Goal: Check status: Check status

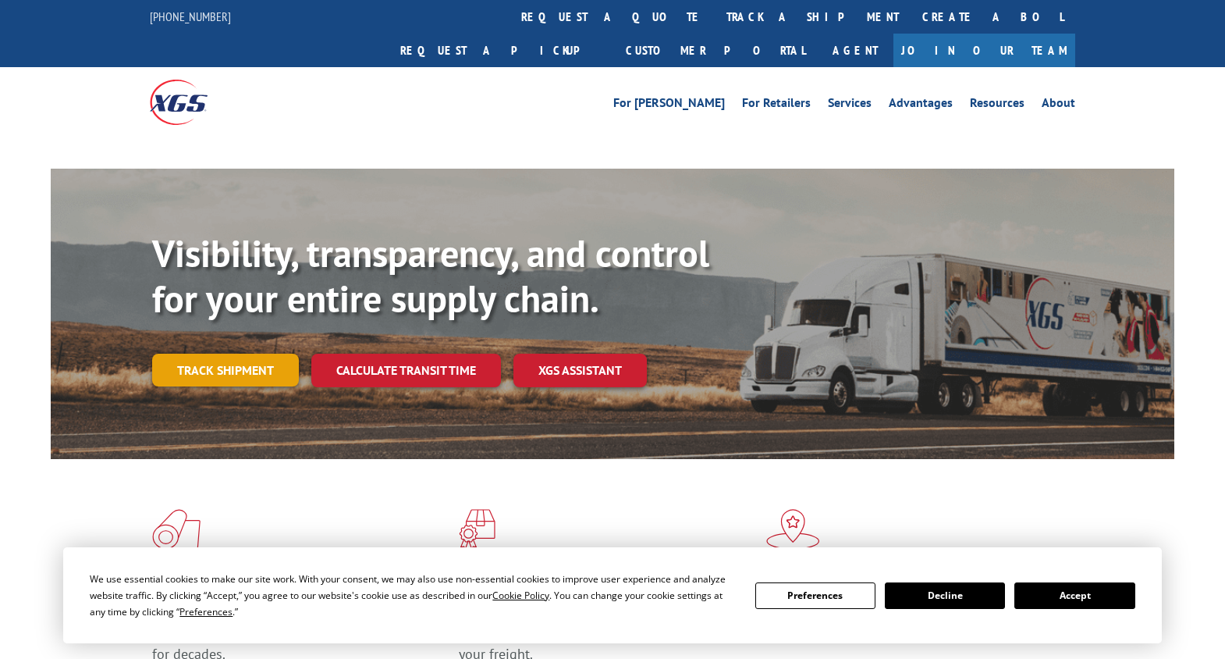
click at [226, 353] on link "Track shipment" at bounding box center [225, 369] width 147 height 33
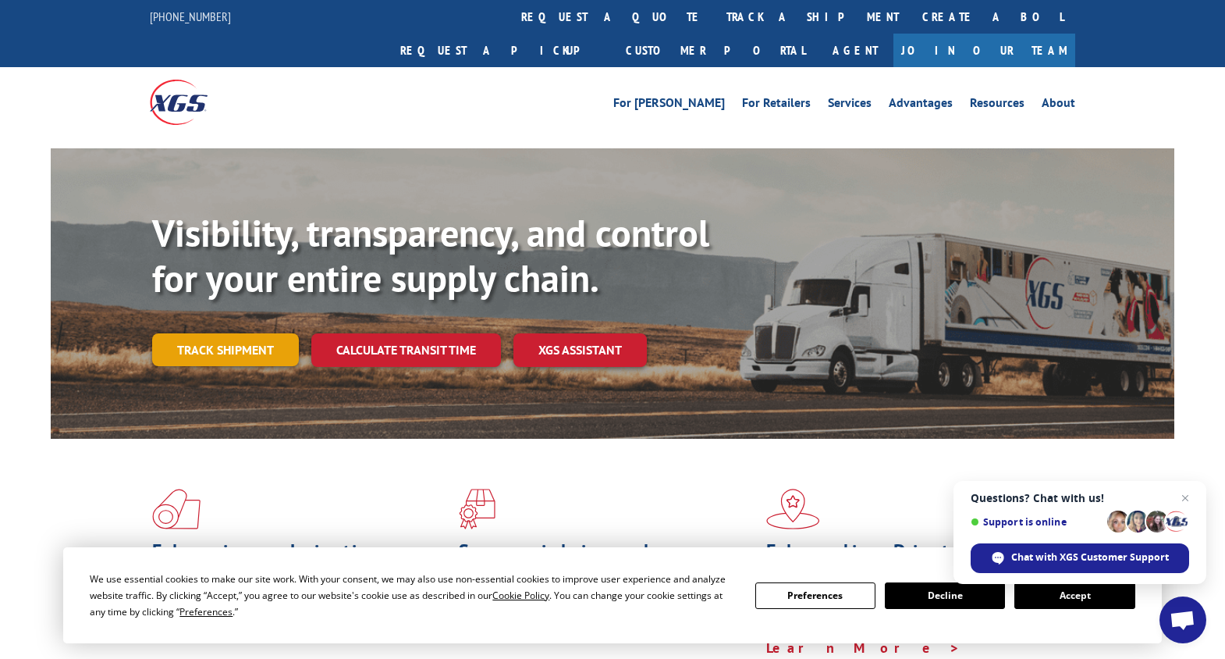
click at [244, 333] on link "Track shipment" at bounding box center [225, 349] width 147 height 33
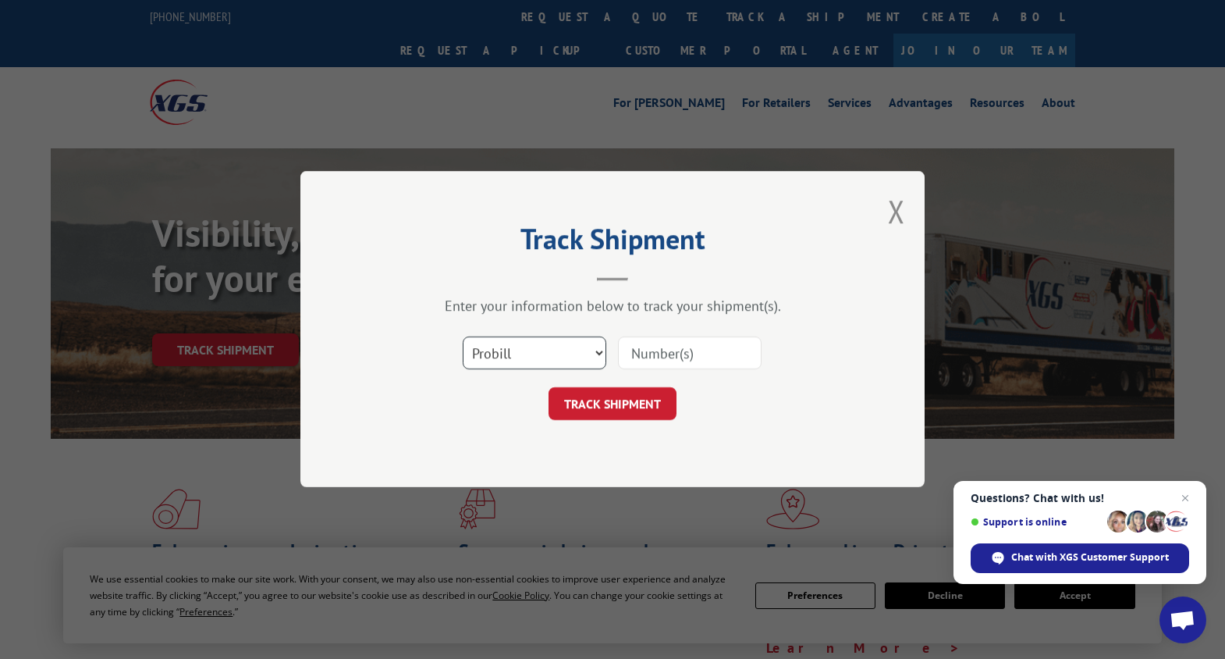
click at [550, 353] on select "Select category... Probill BOL PO" at bounding box center [535, 353] width 144 height 33
click at [463, 337] on select "Select category... Probill BOL PO" at bounding box center [535, 353] width 144 height 33
click at [549, 358] on select "Select category... Probill BOL PO" at bounding box center [535, 353] width 144 height 33
select select "po"
click at [463, 337] on select "Select category... Probill BOL PO" at bounding box center [535, 353] width 144 height 33
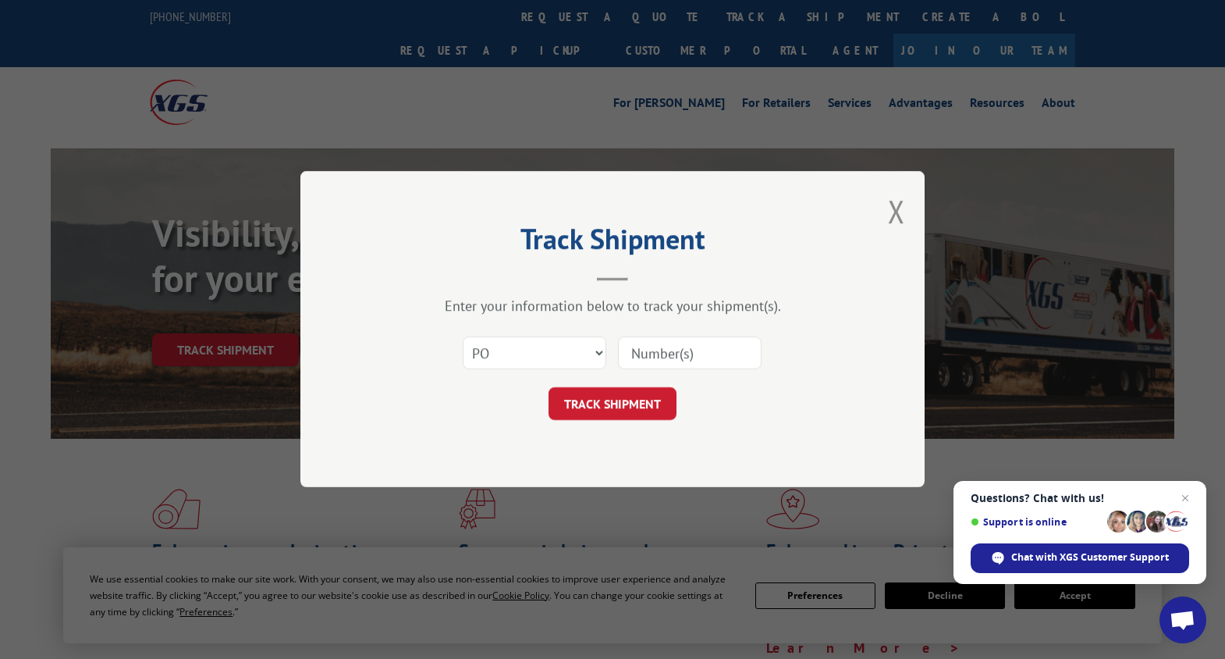
click at [656, 352] on input at bounding box center [690, 353] width 144 height 33
type input "17233259"
click at [592, 415] on button "TRACK SHIPMENT" at bounding box center [613, 404] width 128 height 33
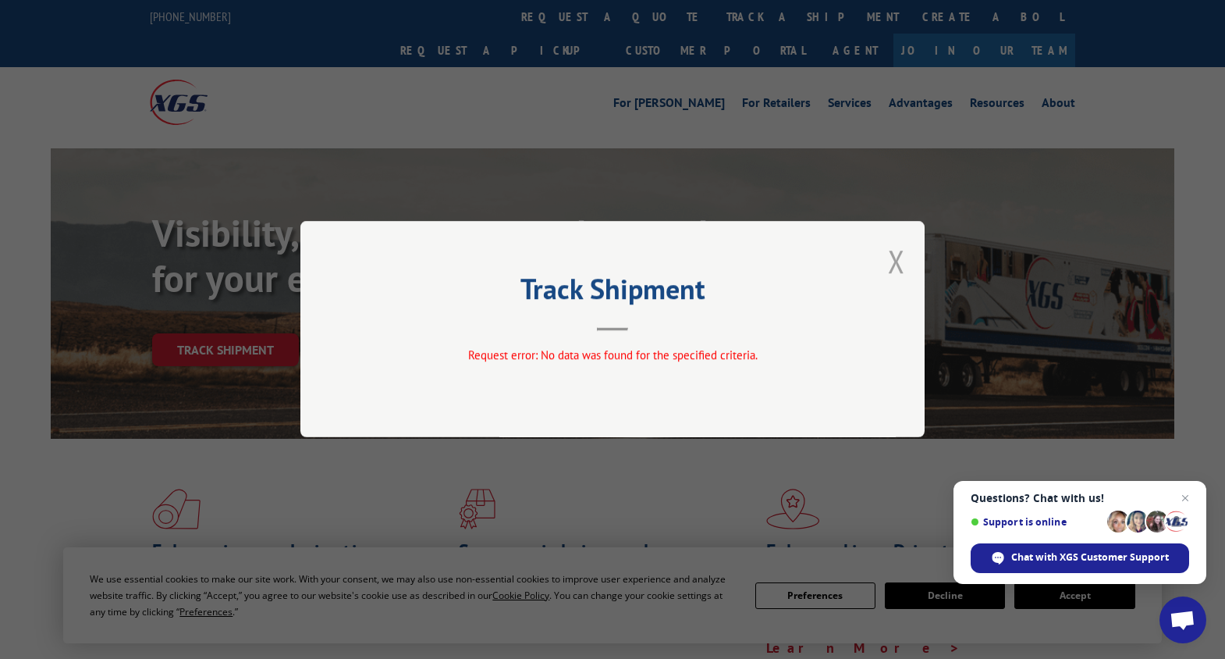
click at [893, 265] on button "Close modal" at bounding box center [896, 260] width 17 height 41
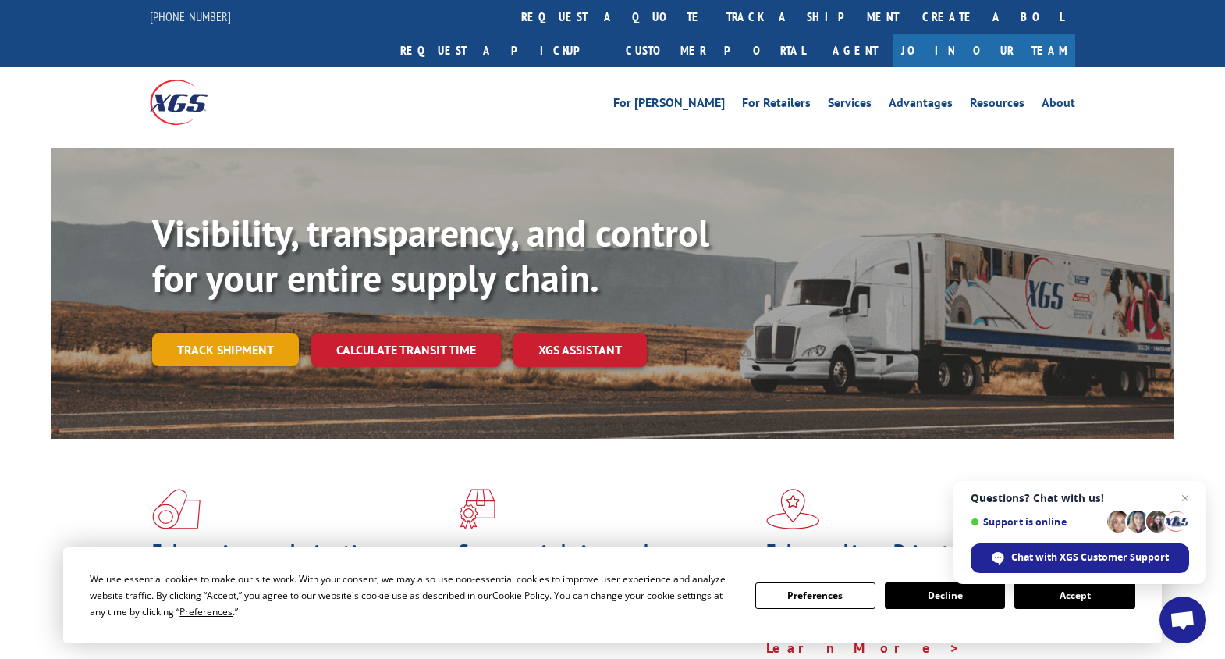
click at [261, 333] on link "Track shipment" at bounding box center [225, 349] width 147 height 33
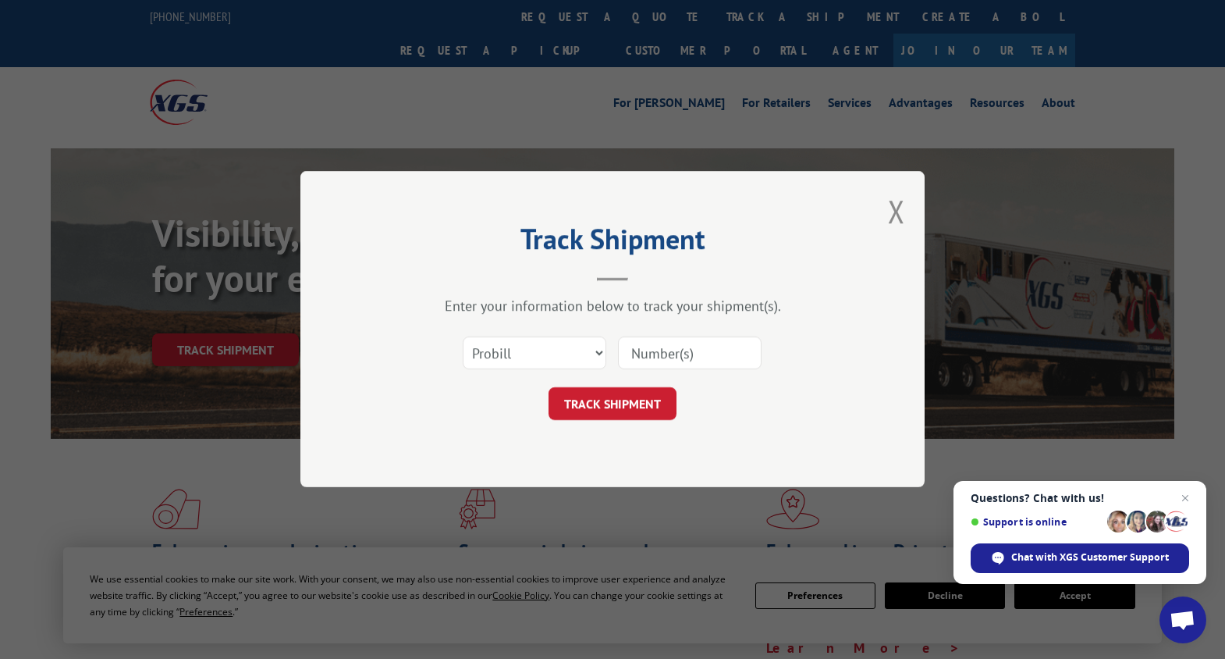
click at [644, 352] on input at bounding box center [690, 353] width 144 height 33
click at [557, 359] on select "Select category... Probill BOL PO" at bounding box center [535, 353] width 144 height 33
click at [463, 337] on select "Select category... Probill BOL PO" at bounding box center [535, 353] width 144 height 33
click at [637, 343] on input at bounding box center [690, 353] width 144 height 33
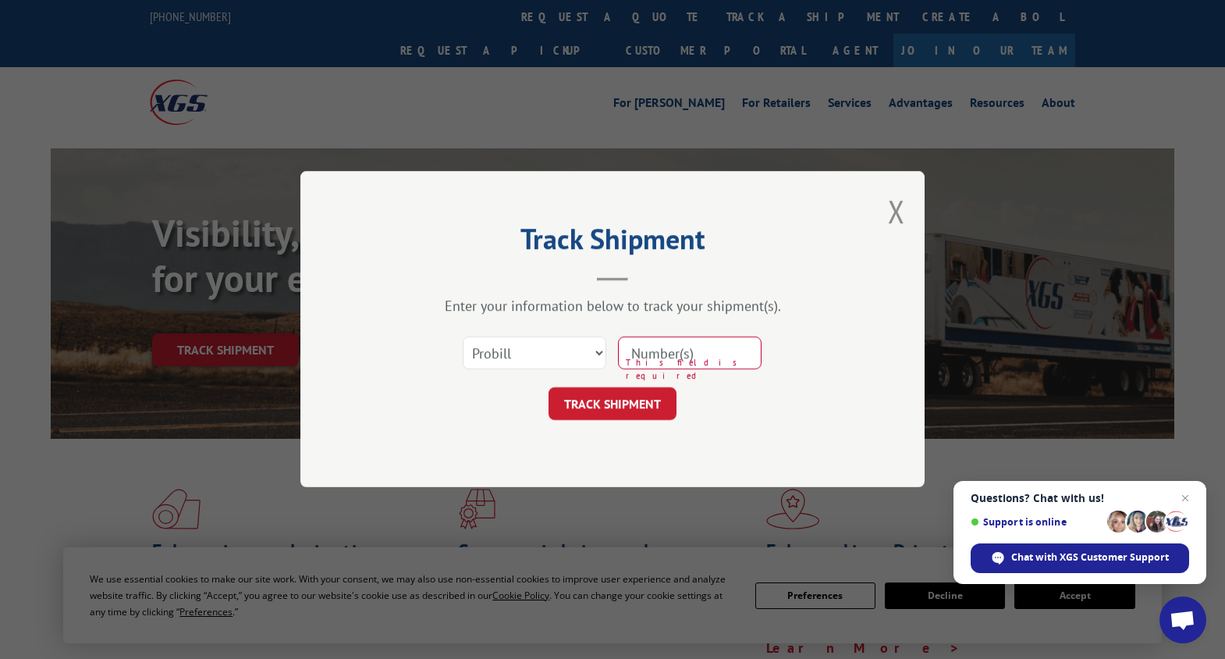
type input "17233259"
click at [659, 403] on button "TRACK SHIPMENT" at bounding box center [613, 404] width 128 height 33
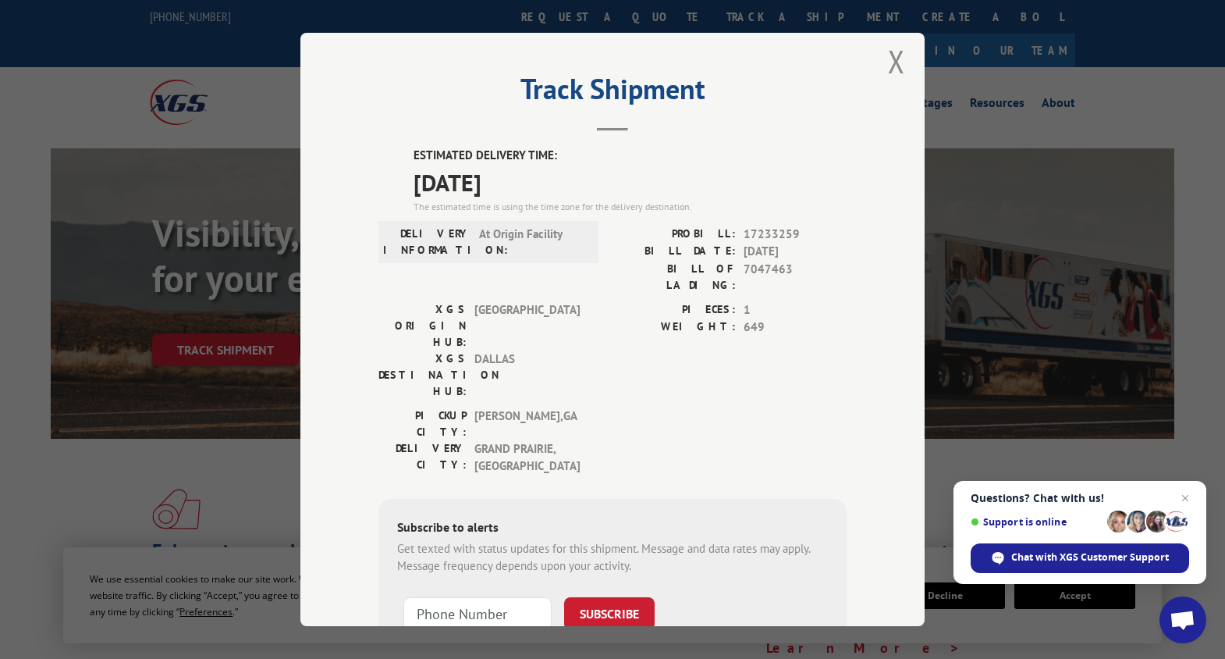
scroll to position [7, 0]
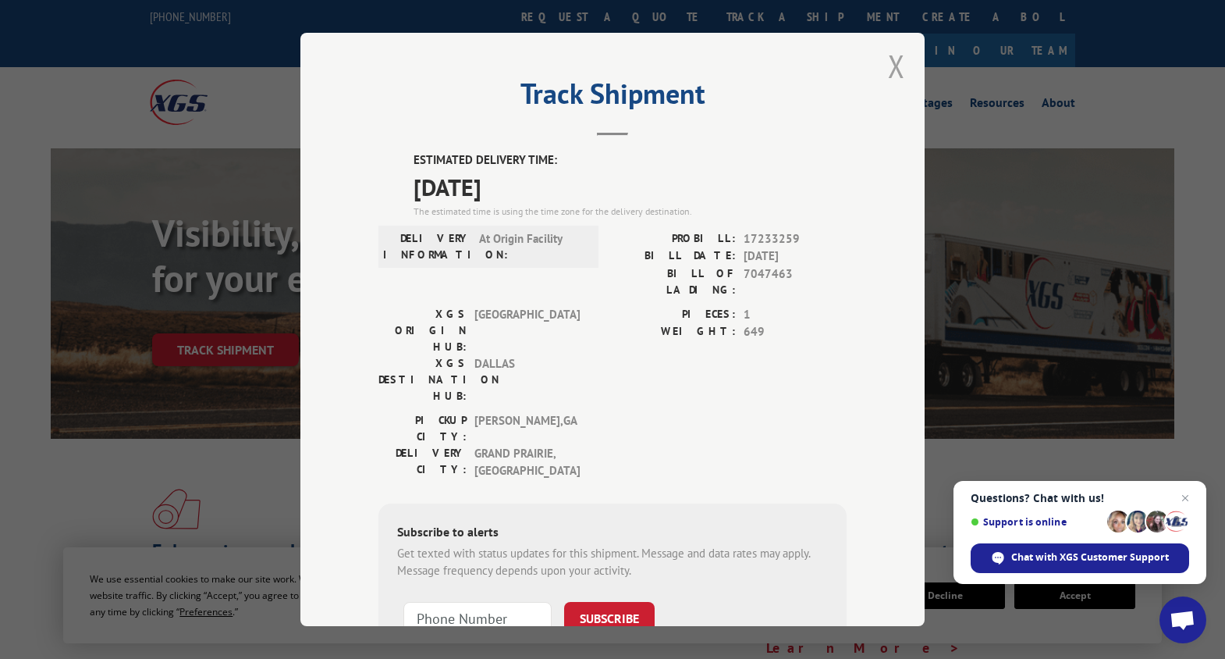
click at [891, 68] on button "Close modal" at bounding box center [896, 65] width 17 height 41
